Goal: Navigation & Orientation: Find specific page/section

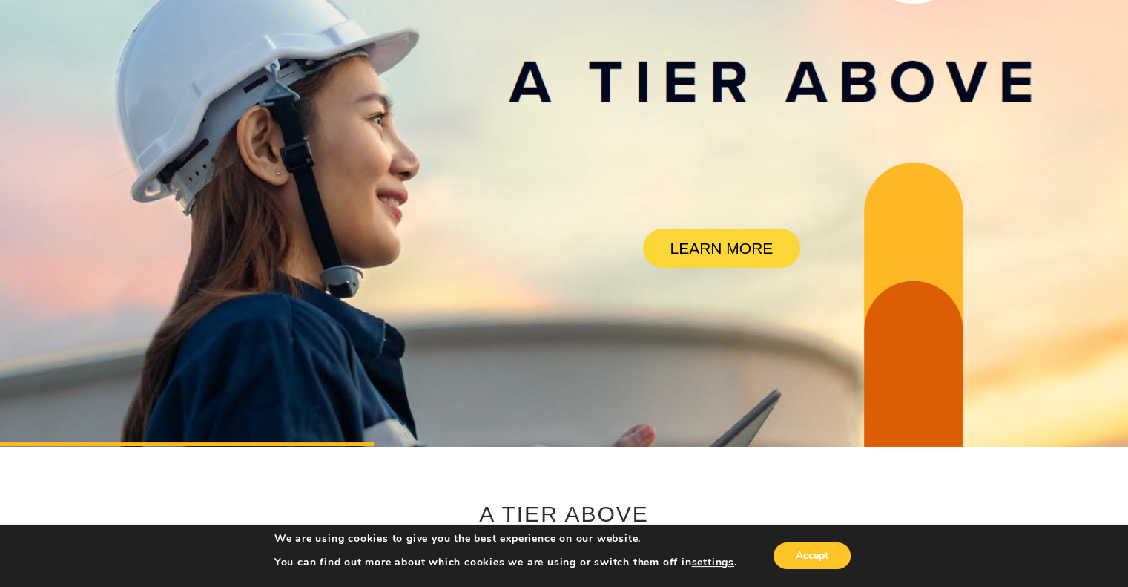
scroll to position [250, 0]
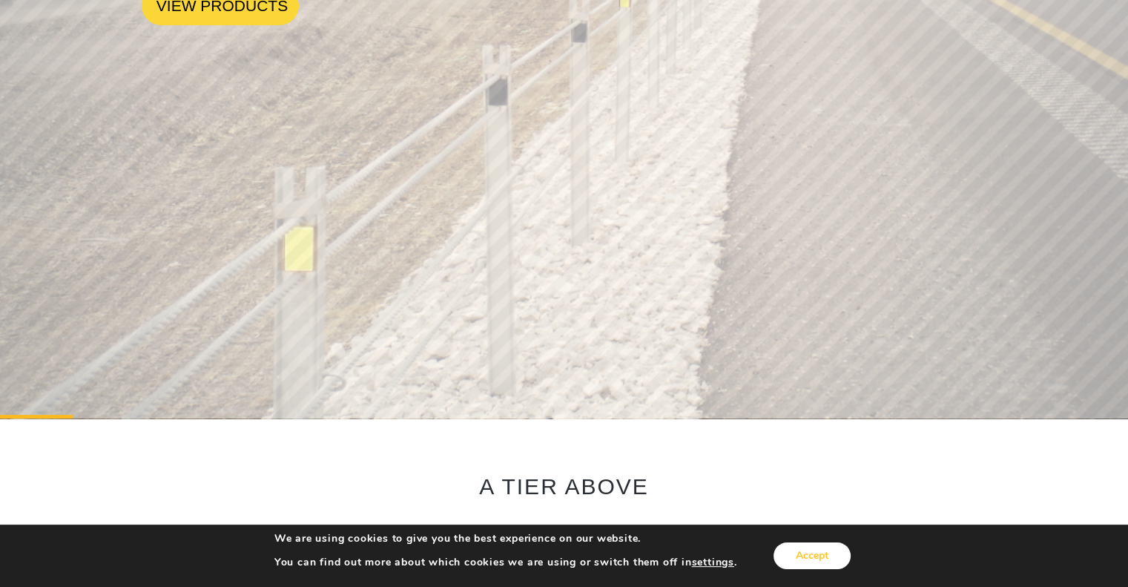
click at [823, 553] on button "Accept" at bounding box center [812, 555] width 77 height 27
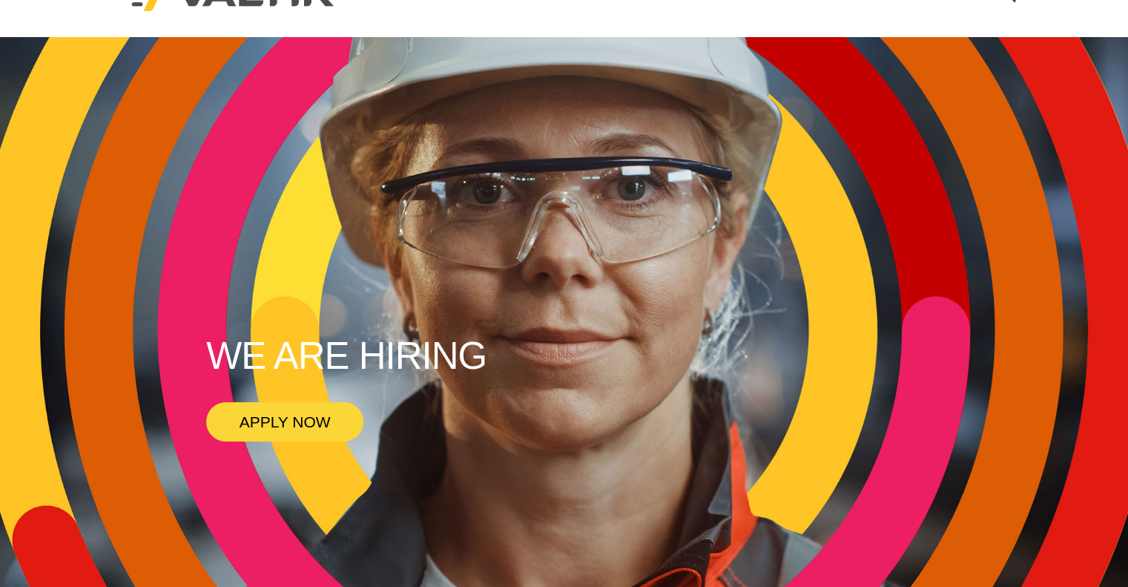
scroll to position [0, 0]
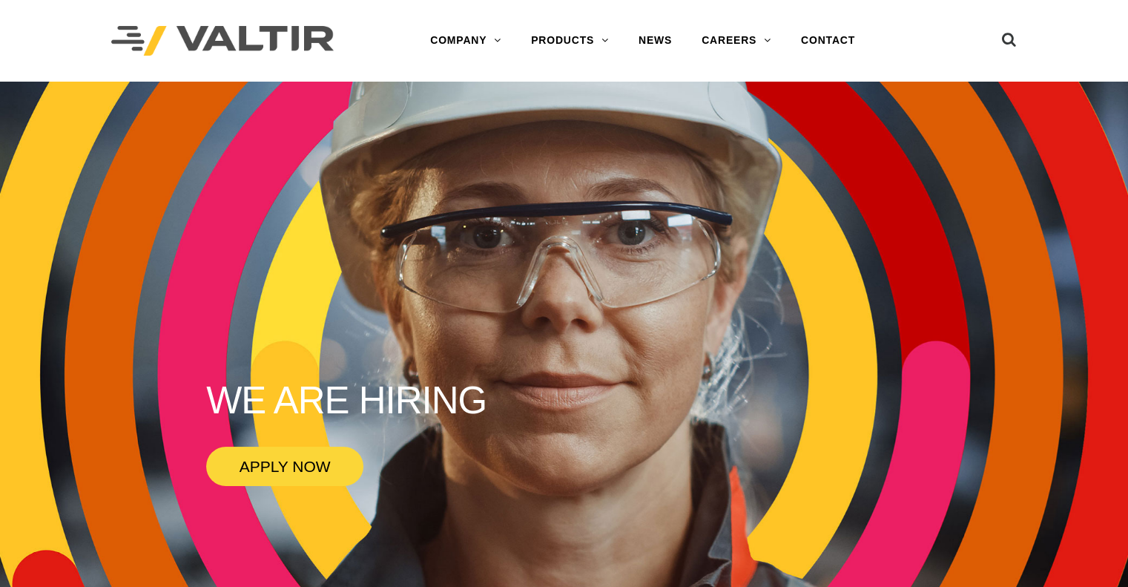
click at [721, 409] on rs-slide "WE ARE HIRING APPLY NOW" at bounding box center [564, 375] width 1128 height 587
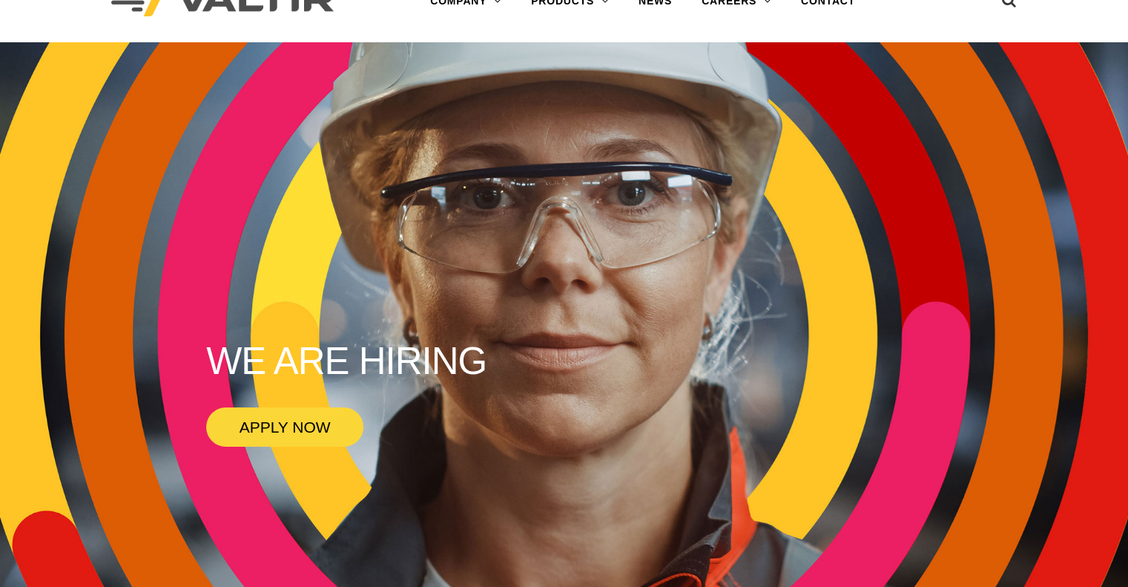
scroll to position [74, 0]
